Goal: Check status: Check status

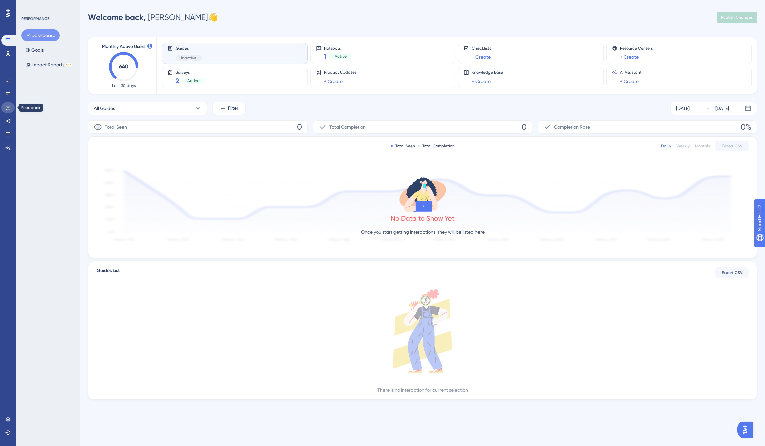
click at [9, 108] on icon at bounding box center [7, 107] width 5 height 5
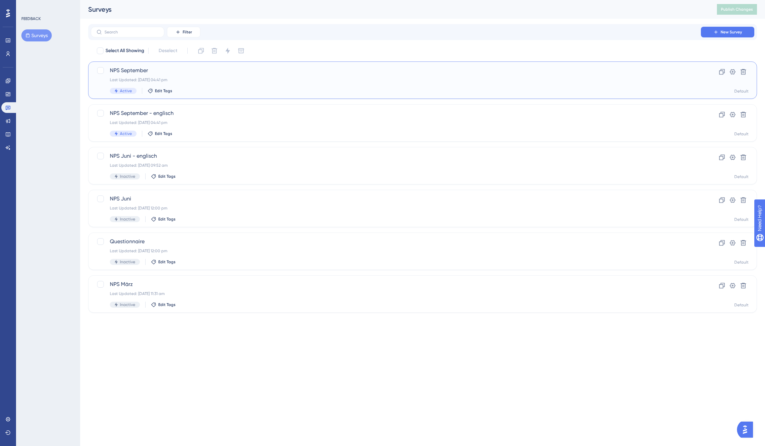
click at [161, 68] on span "NPS September" at bounding box center [396, 70] width 572 height 8
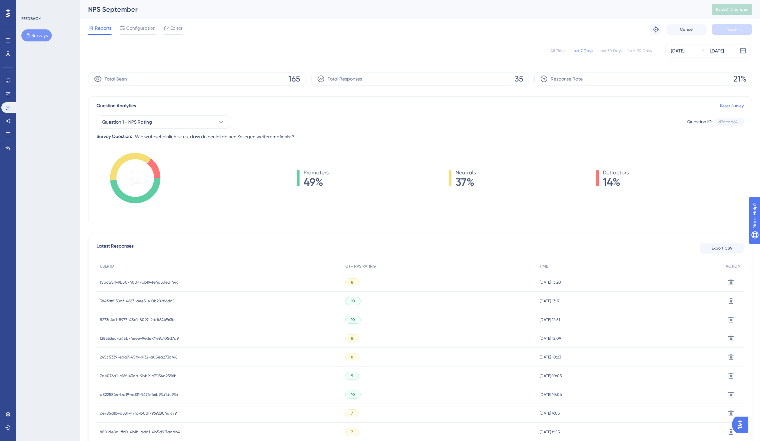
scroll to position [79, 0]
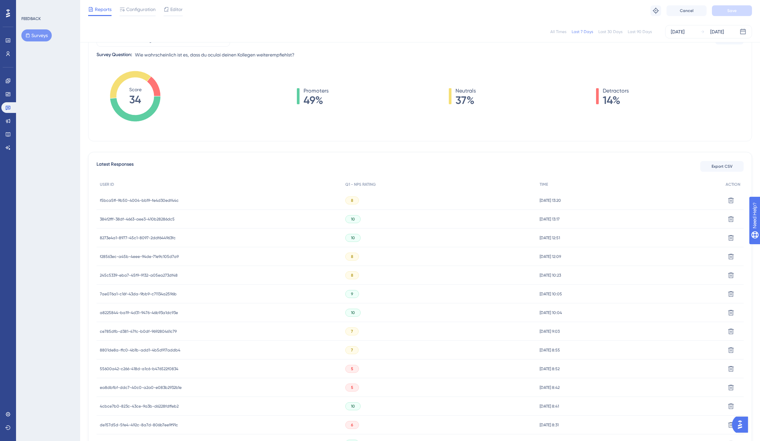
click at [151, 238] on span "8273e4a1-8977-45c1-8097-2ddf644963fc" at bounding box center [138, 237] width 76 height 5
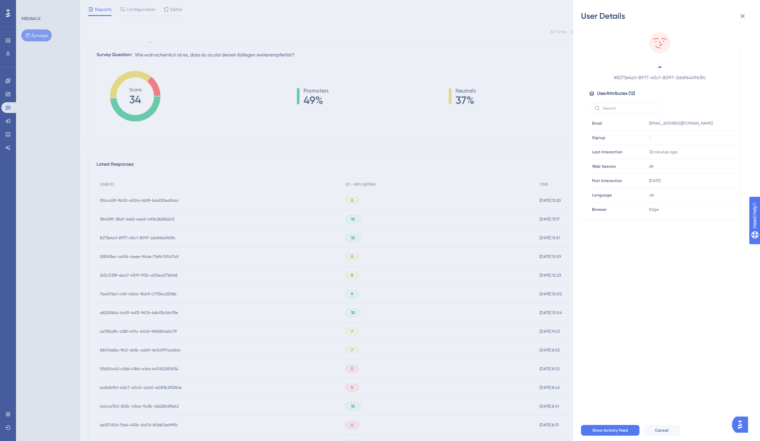
click at [151, 238] on div "User Details - # 8273e4a1-8977-45c1-8097-2ddf644963fc User Attributes ( 12 ) Em…" at bounding box center [380, 220] width 760 height 441
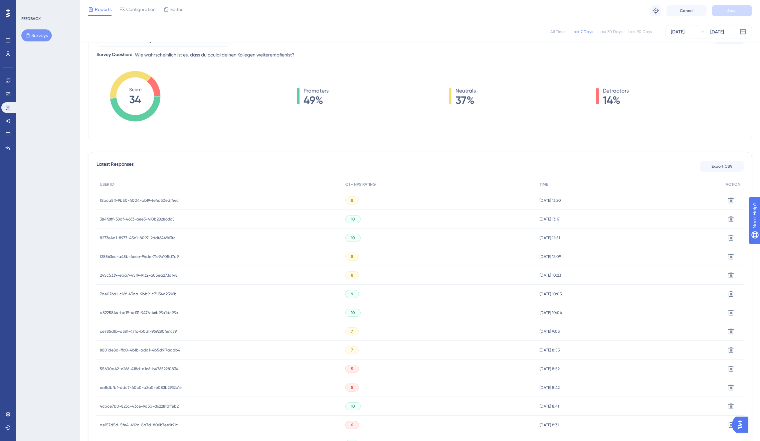
click at [153, 220] on span "384f2fff-38df-4663-aee3-410b28286dc5" at bounding box center [137, 218] width 75 height 5
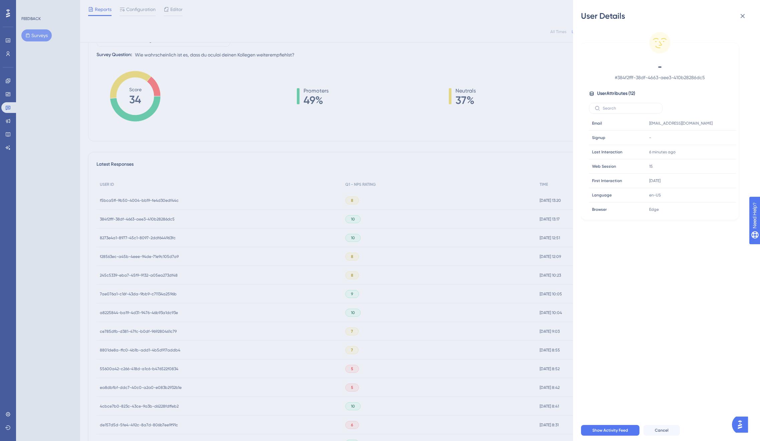
click at [153, 220] on div "User Details - # 384f2fff-38df-4663-aee3-410b28286dc5 User Attributes ( 12 ) Em…" at bounding box center [380, 220] width 760 height 441
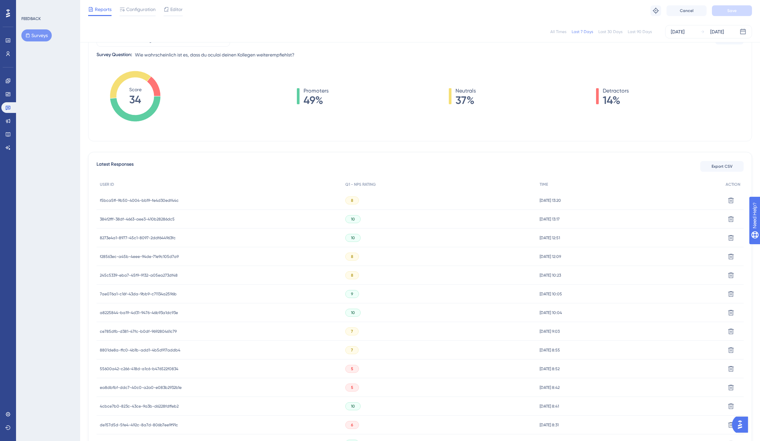
click at [144, 201] on span "f5bca5ff-9b50-4004-bb19-fe4d30edf44c" at bounding box center [139, 200] width 79 height 5
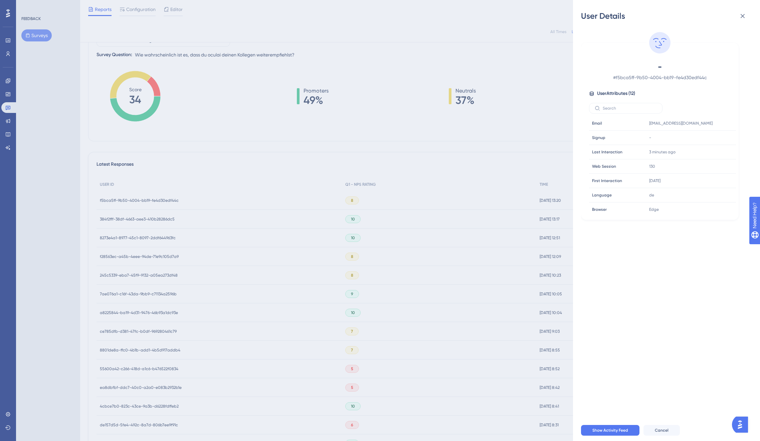
click at [145, 213] on div "User Details - # f5bca5ff-9b50-4004-bb19-fe4d30edf44c User Attributes ( 12 ) Em…" at bounding box center [380, 220] width 760 height 441
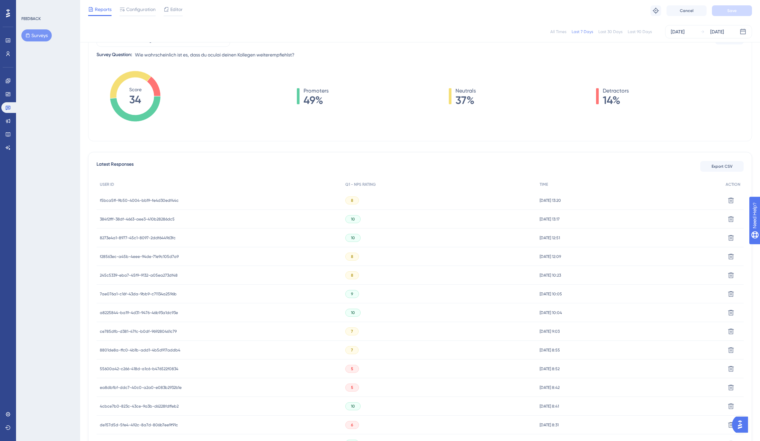
click at [147, 254] on span "f28563ec-a45b-4eee-94de-71e9c105d7a9" at bounding box center [139, 256] width 79 height 5
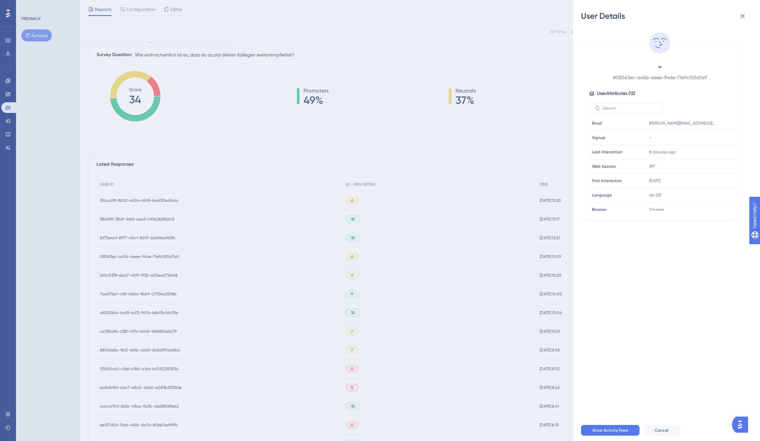
click at [200, 254] on div "User Details - # f28563ec-a45b-4eee-94de-71e9c105d7a9 User Attributes ( 12 ) Em…" at bounding box center [380, 220] width 760 height 441
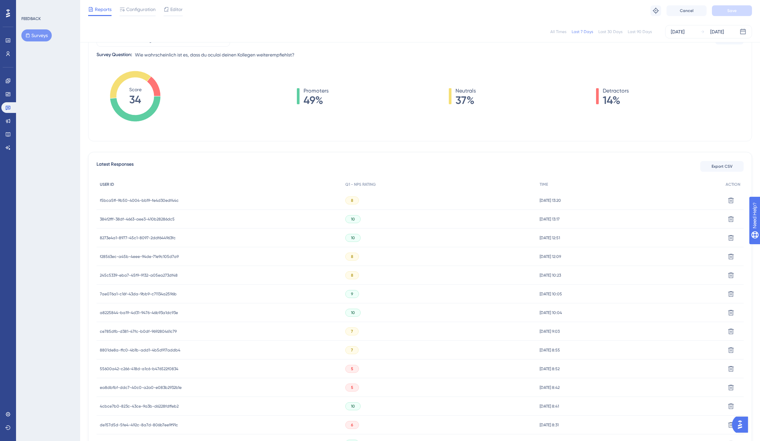
scroll to position [0, 0]
